Goal: Information Seeking & Learning: Understand process/instructions

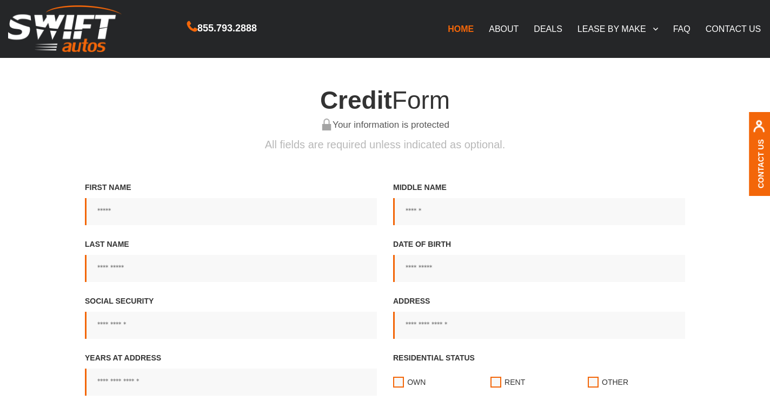
click at [492, 37] on link "ABOUT" at bounding box center [503, 28] width 45 height 23
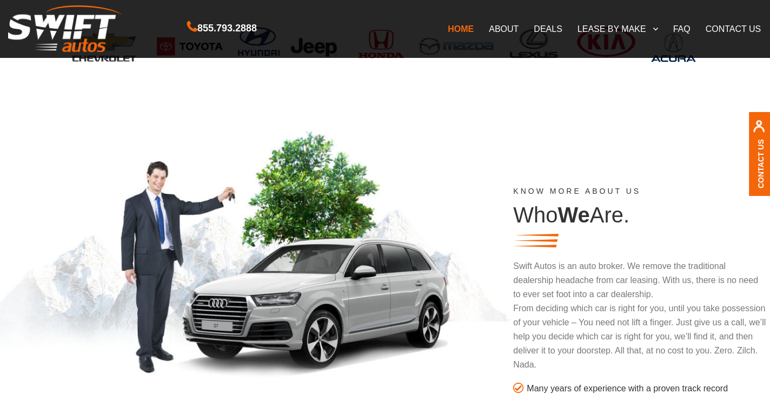
click at [542, 27] on link "DEALS" at bounding box center [547, 28] width 43 height 23
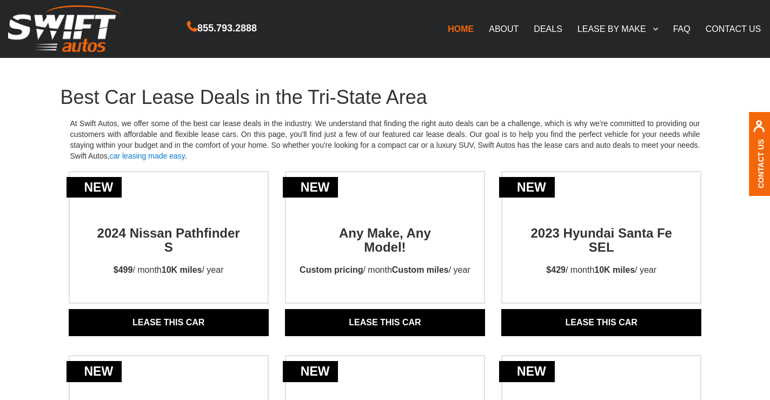
click at [690, 22] on link "FAQ" at bounding box center [682, 28] width 32 height 23
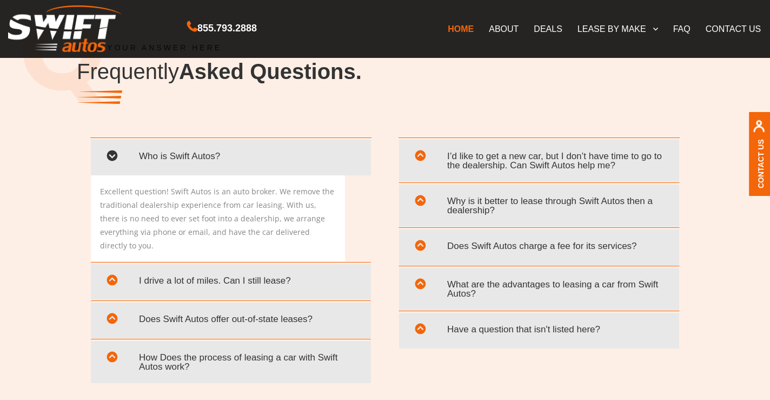
click at [316, 346] on span "How Does the process of leasing a car with Swift Autos work?" at bounding box center [231, 361] width 264 height 31
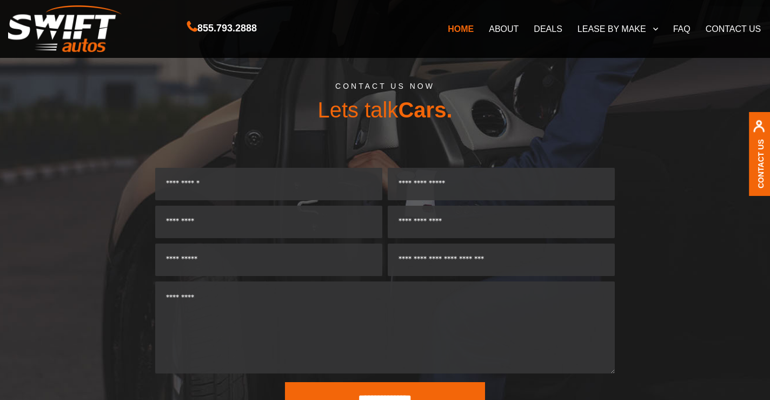
scroll to position [2568, 0]
